Goal: Task Accomplishment & Management: Manage account settings

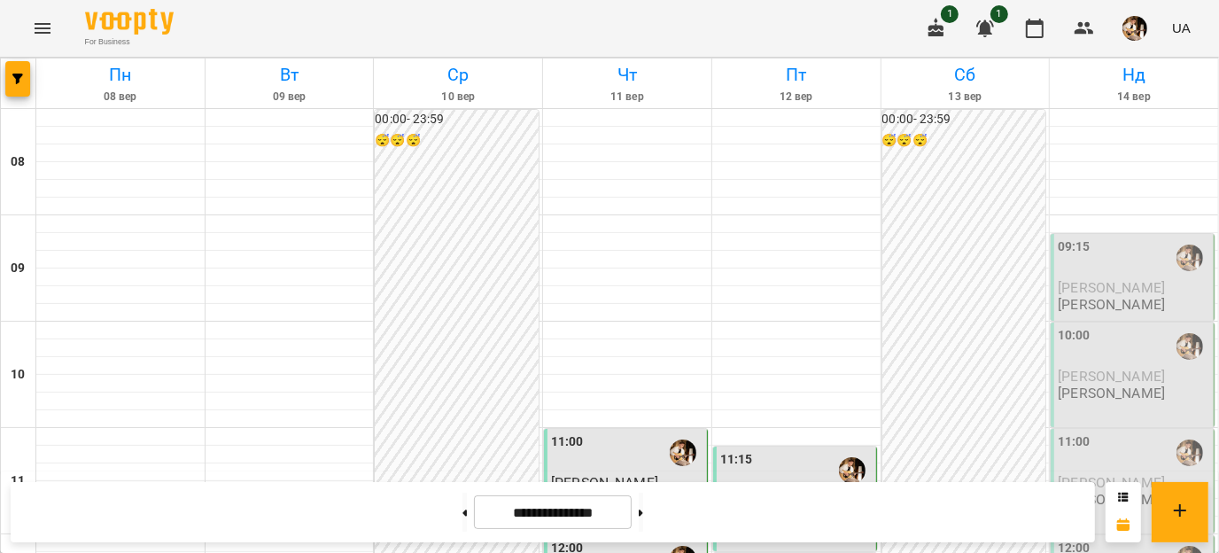
scroll to position [74, 0]
click at [1087, 238] on div "09:15" at bounding box center [1134, 258] width 152 height 41
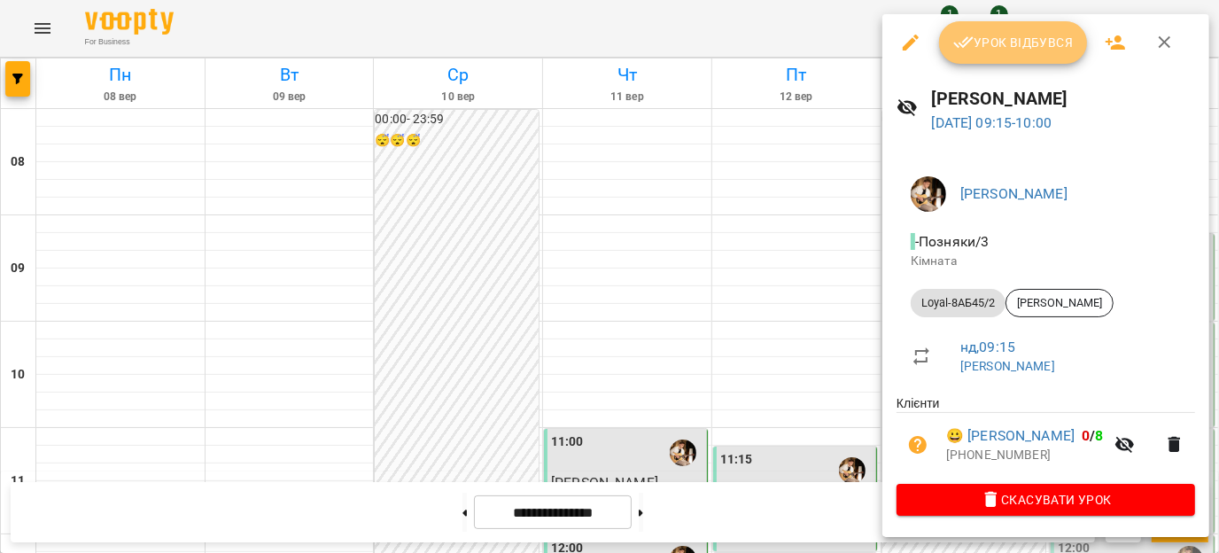
click at [1034, 49] on span "Урок відбувся" at bounding box center [1014, 42] width 121 height 21
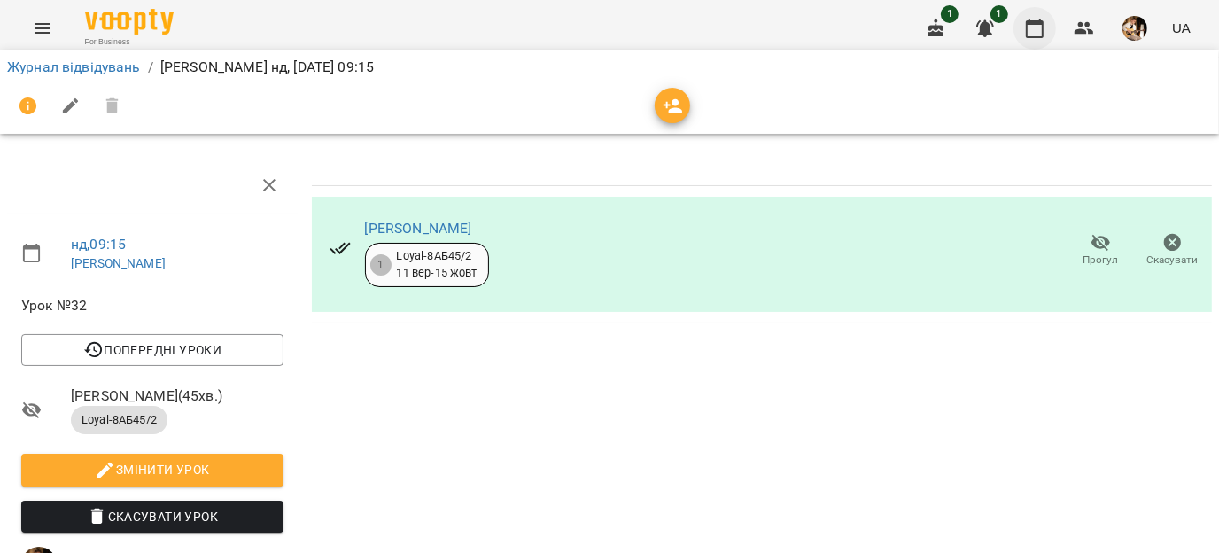
click at [1042, 18] on icon "button" at bounding box center [1034, 28] width 21 height 21
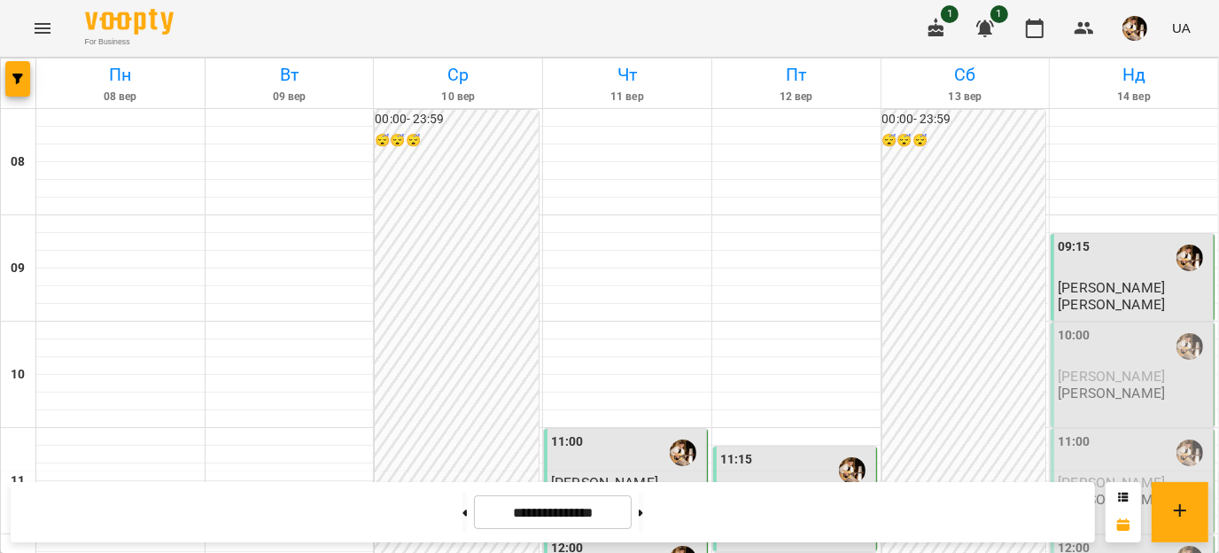
scroll to position [163, 0]
click at [1063, 323] on div "10:00 [PERSON_NAME] [PERSON_NAME] ВЛАСОВИЧ" at bounding box center [1133, 375] width 164 height 105
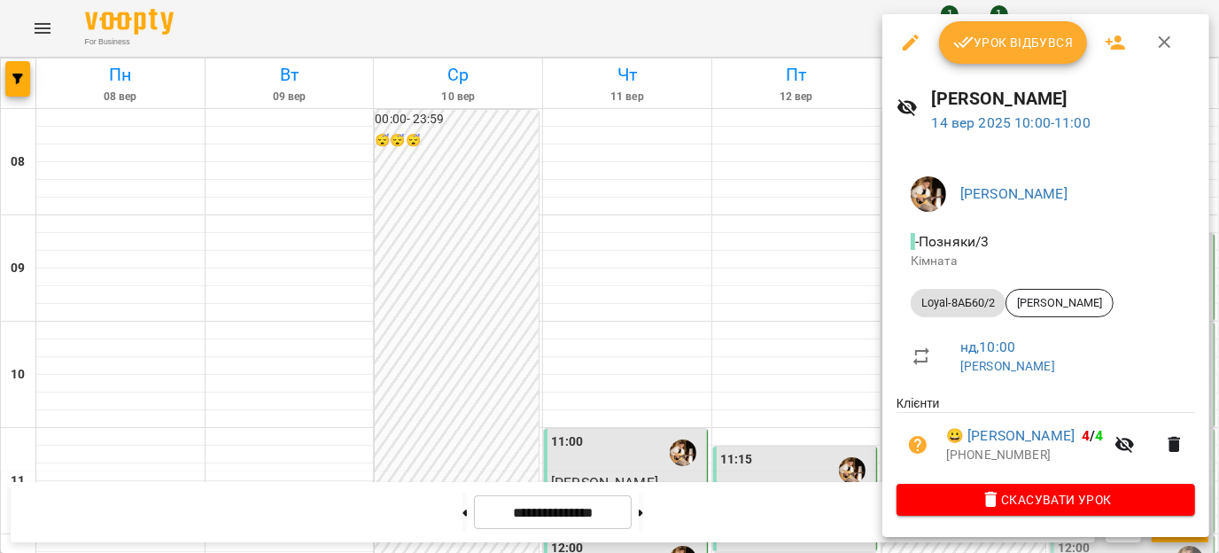
click at [1017, 34] on span "Урок відбувся" at bounding box center [1014, 42] width 121 height 21
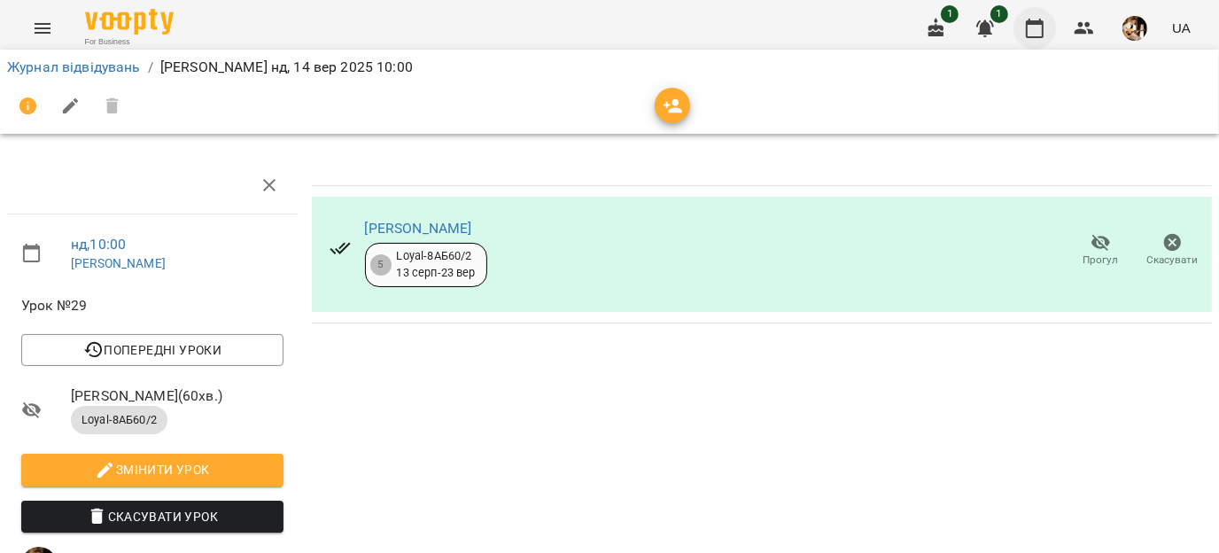
click at [1033, 18] on icon "button" at bounding box center [1034, 28] width 21 height 21
